Goal: Navigation & Orientation: Find specific page/section

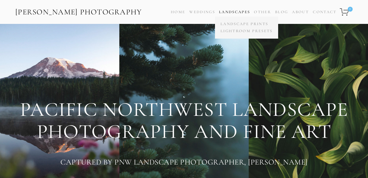
click at [237, 13] on link "Landscapes" at bounding box center [234, 12] width 31 height 5
click at [236, 23] on link "Landscape Prints" at bounding box center [246, 24] width 55 height 7
click at [240, 32] on link "Lightroom Presets" at bounding box center [246, 31] width 55 height 7
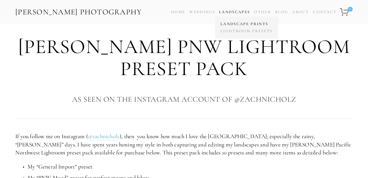
click at [252, 22] on link "Landscape Prints" at bounding box center [246, 24] width 55 height 7
